Goal: Use online tool/utility: Utilize a website feature to perform a specific function

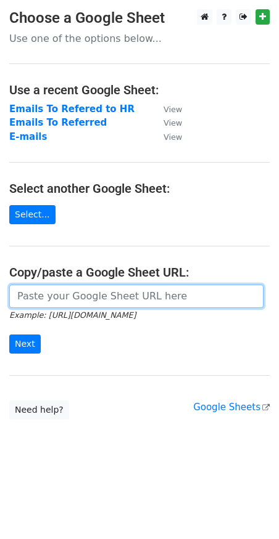
paste input "[URL][DOMAIN_NAME]"
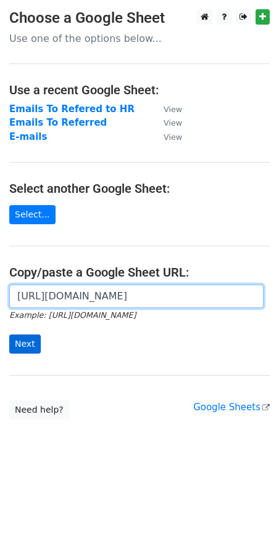
type input "[URL][DOMAIN_NAME]"
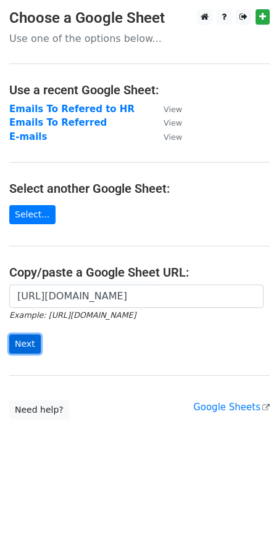
scroll to position [0, 0]
click at [22, 348] on input "Next" at bounding box center [24, 344] width 31 height 19
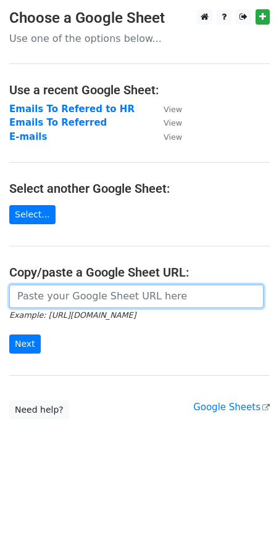
click at [112, 289] on input "url" at bounding box center [136, 296] width 254 height 23
paste input "[URL][DOMAIN_NAME]"
type input "[URL][DOMAIN_NAME]"
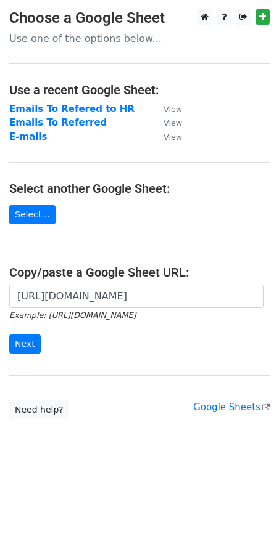
scroll to position [0, 0]
click at [96, 359] on div "https://docs.google.com/spreadsheets/d/1rjk0ESp3DSkLgLIBlDCBtcHpQ9qXuO0w4HJsXHI…" at bounding box center [139, 325] width 279 height 81
click at [30, 337] on input "Next" at bounding box center [24, 344] width 31 height 19
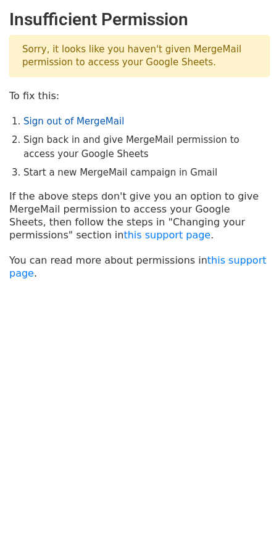
click at [85, 119] on link "Sign out of MergeMail" at bounding box center [73, 121] width 100 height 11
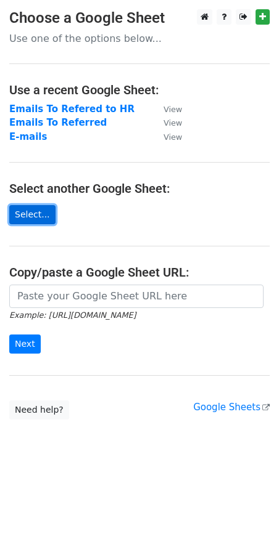
click at [37, 210] on link "Select..." at bounding box center [32, 214] width 46 height 19
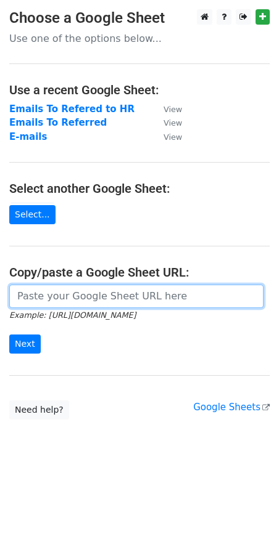
click at [57, 300] on input "url" at bounding box center [136, 296] width 254 height 23
paste input "https://docs.google.com/spreadsheets/d/1rjk0ESp3DSkLgLIBlDCBtcHpQ9qXuO0w4HJsXHI…"
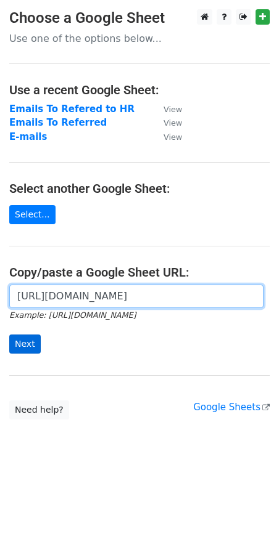
type input "[URL][DOMAIN_NAME]"
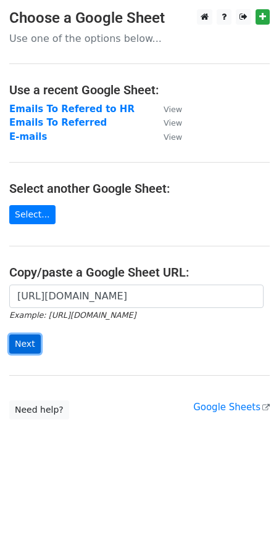
scroll to position [0, 0]
click at [20, 352] on input "Next" at bounding box center [24, 344] width 31 height 19
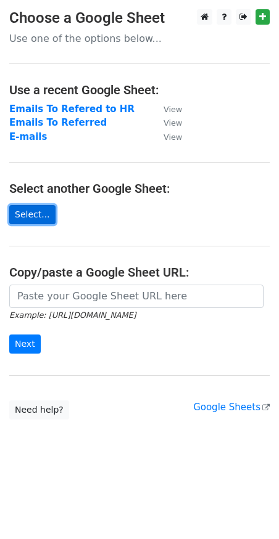
click at [39, 214] on link "Select..." at bounding box center [32, 214] width 46 height 19
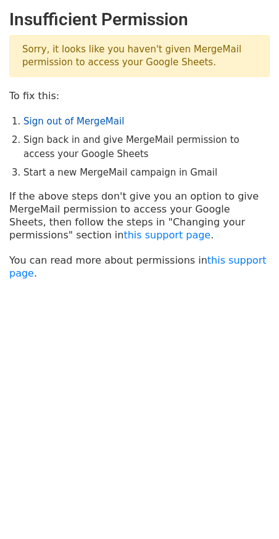
click at [81, 120] on link "Sign out of MergeMail" at bounding box center [73, 121] width 100 height 11
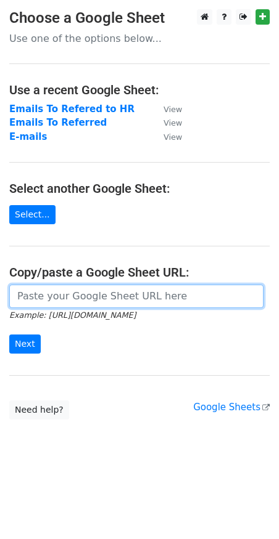
click at [77, 290] on input "url" at bounding box center [136, 296] width 254 height 23
paste input "[URL][DOMAIN_NAME]"
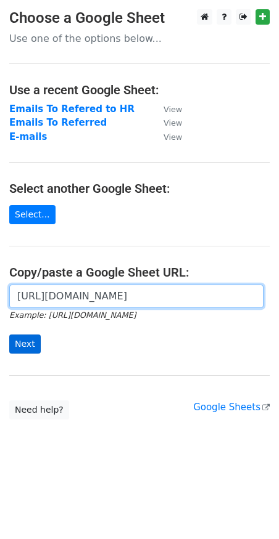
type input "[URL][DOMAIN_NAME]"
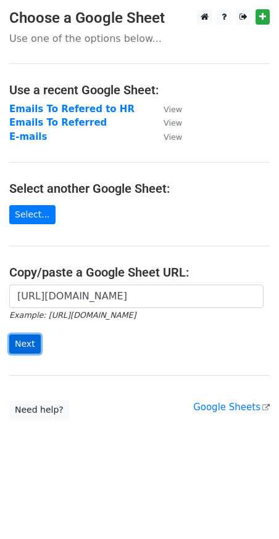
scroll to position [0, 0]
click at [23, 340] on input "Next" at bounding box center [24, 344] width 31 height 19
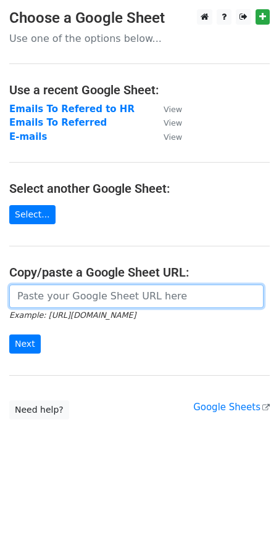
click at [78, 294] on input "url" at bounding box center [136, 296] width 254 height 23
paste input "https://docs.google.com/spreadsheets/d/1rjk0ESp3DSkLgLIBlDCBtcHpQ9qXuO0w4HJsXHI…"
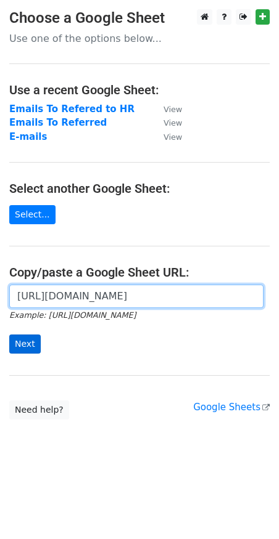
type input "https://docs.google.com/spreadsheets/d/1rjk0ESp3DSkLgLIBlDCBtcHpQ9qXuO0w4HJsXHI…"
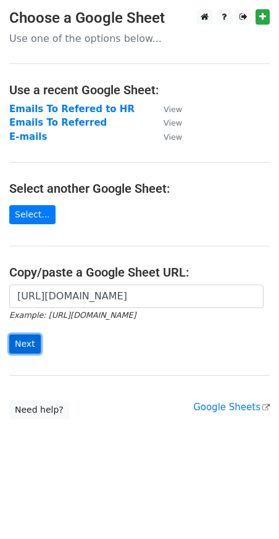
scroll to position [0, 0]
click at [10, 345] on input "Next" at bounding box center [24, 344] width 31 height 19
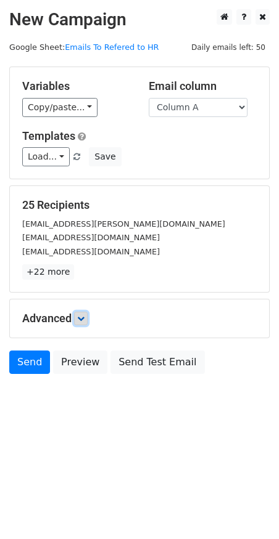
click at [83, 319] on icon at bounding box center [80, 318] width 7 height 7
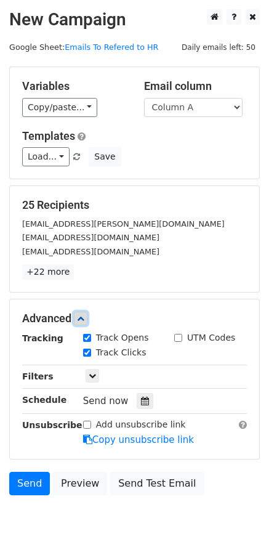
scroll to position [62, 0]
